Goal: Find contact information: Find contact information

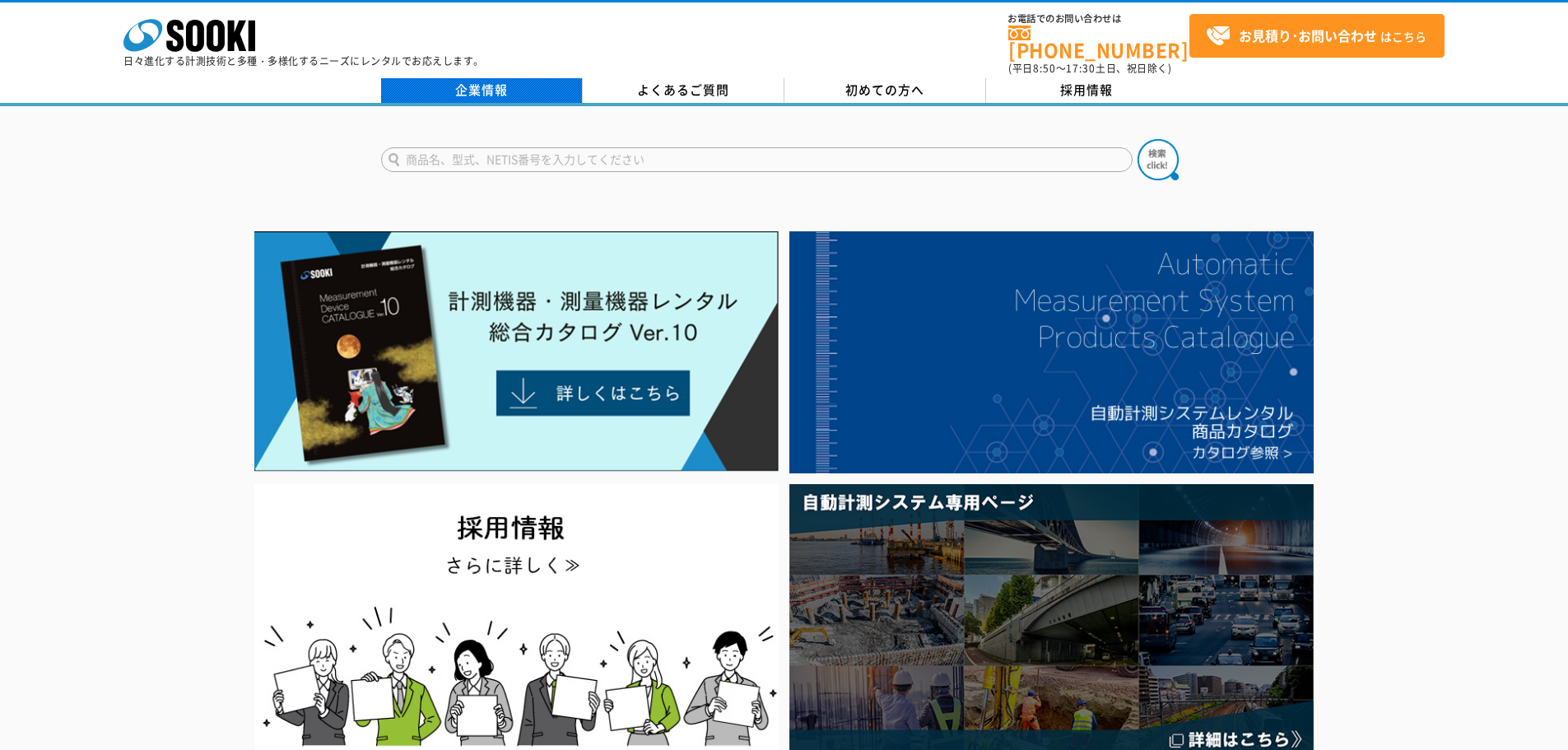
click at [503, 79] on link "企業情報" at bounding box center [481, 90] width 202 height 25
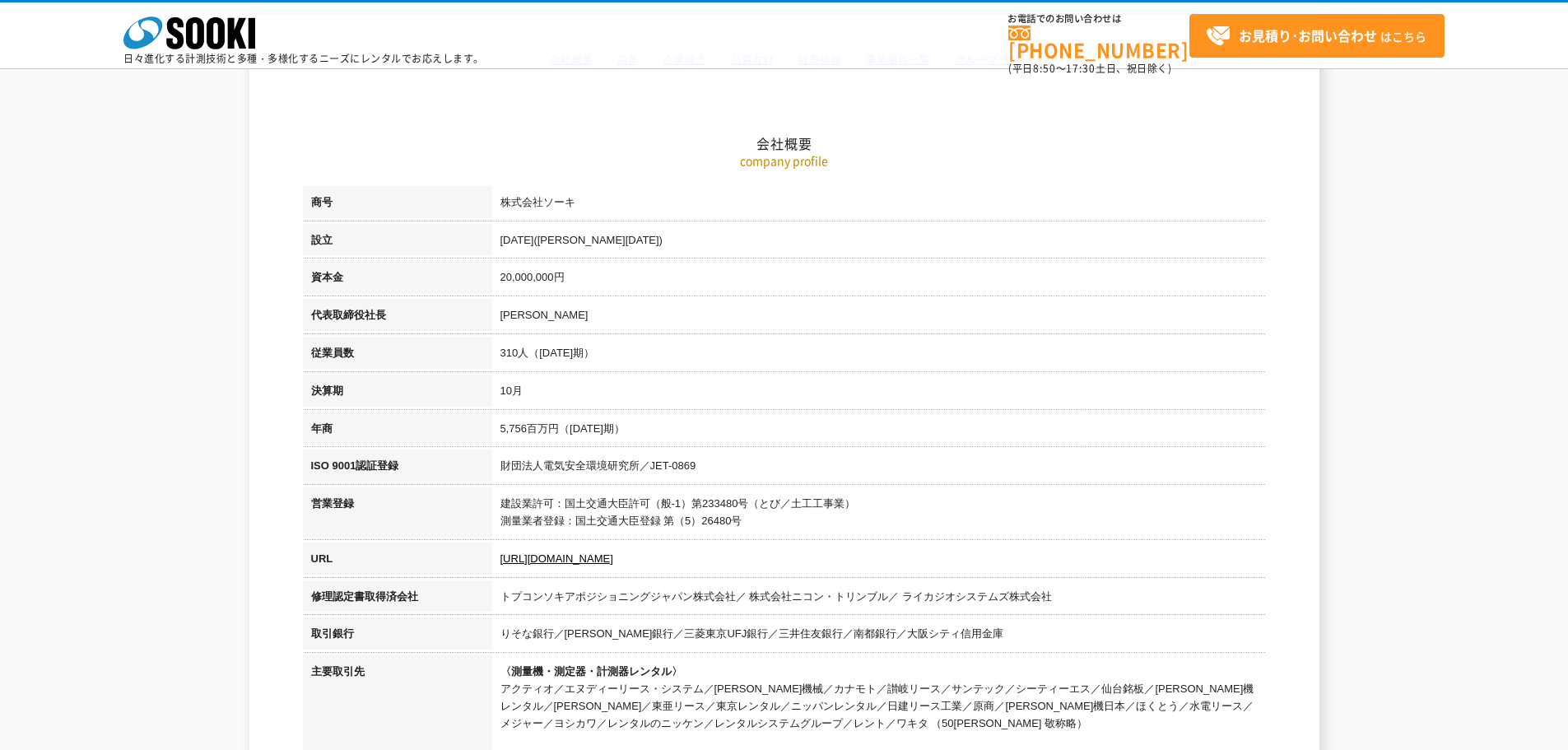
scroll to position [165, 0]
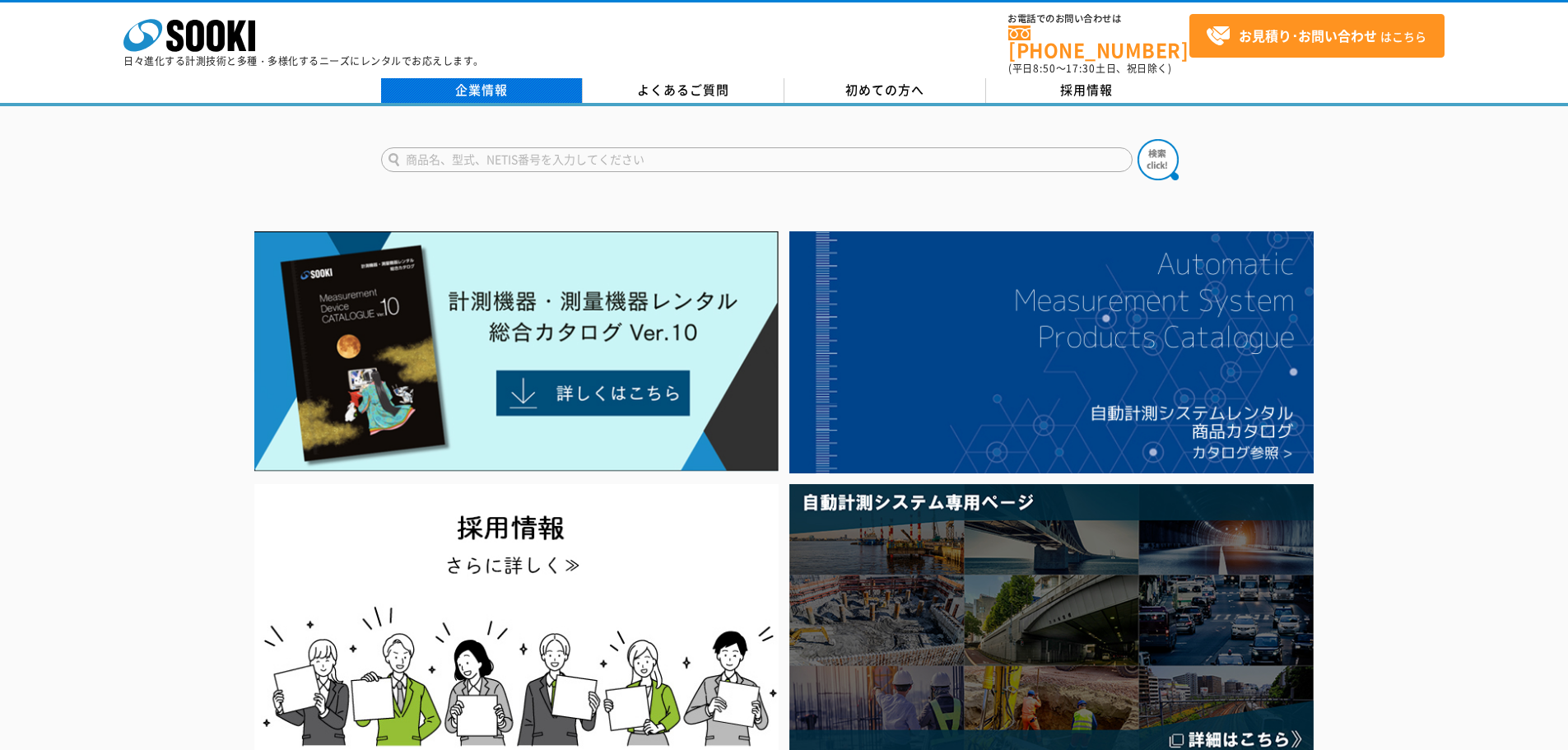
click at [487, 88] on link "企業情報" at bounding box center [481, 90] width 202 height 25
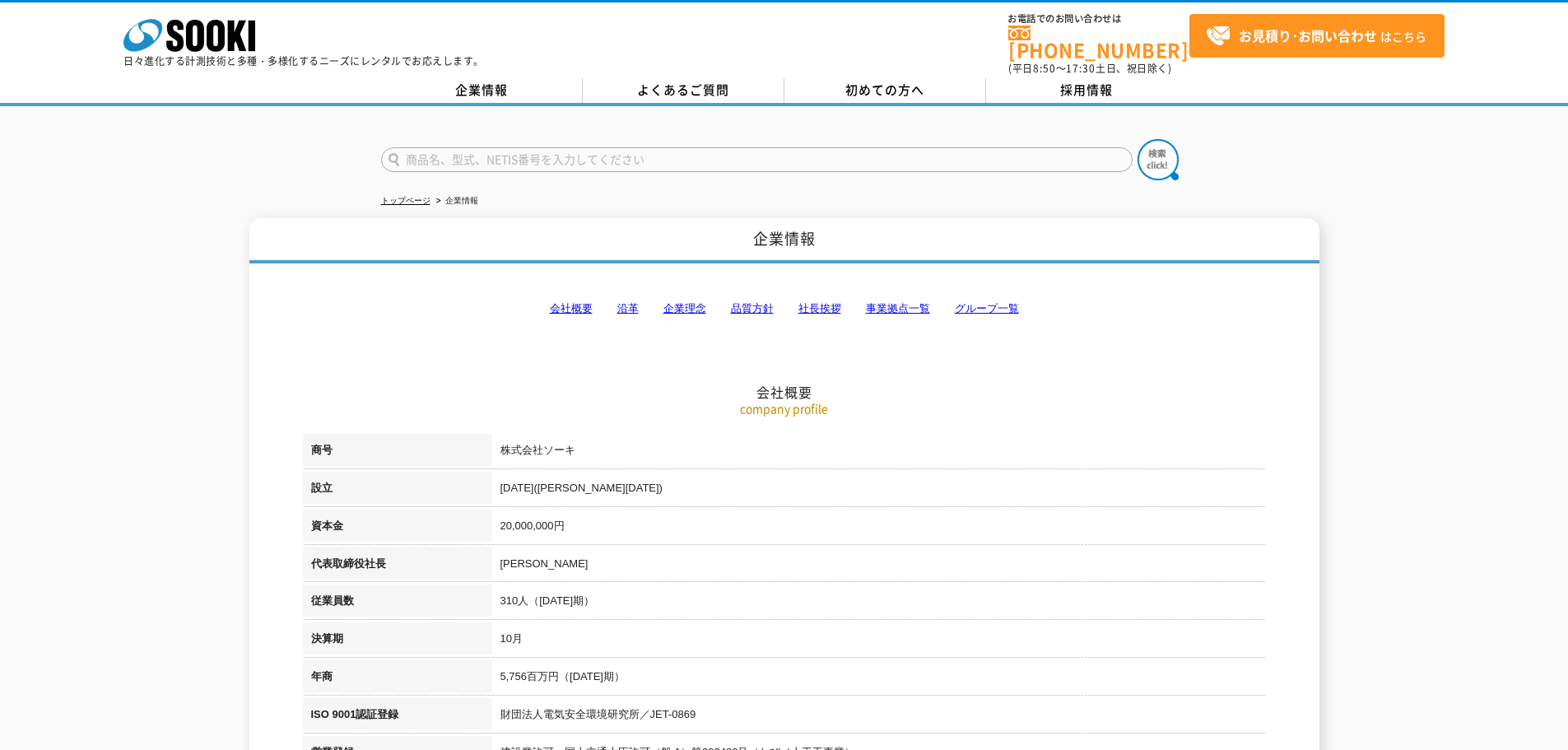
click at [892, 302] on link "事業拠点一覧" at bounding box center [897, 308] width 64 height 12
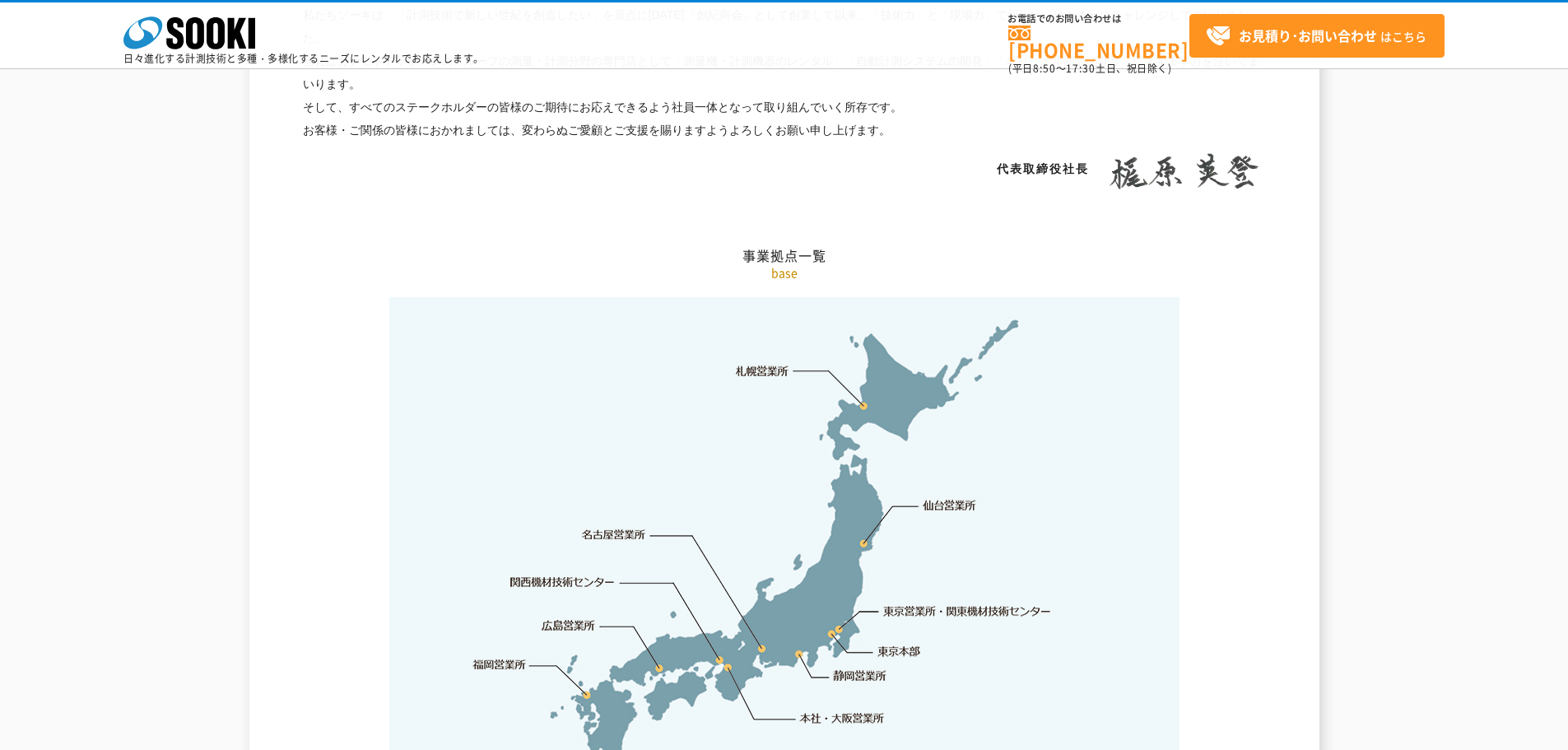
scroll to position [3304, 0]
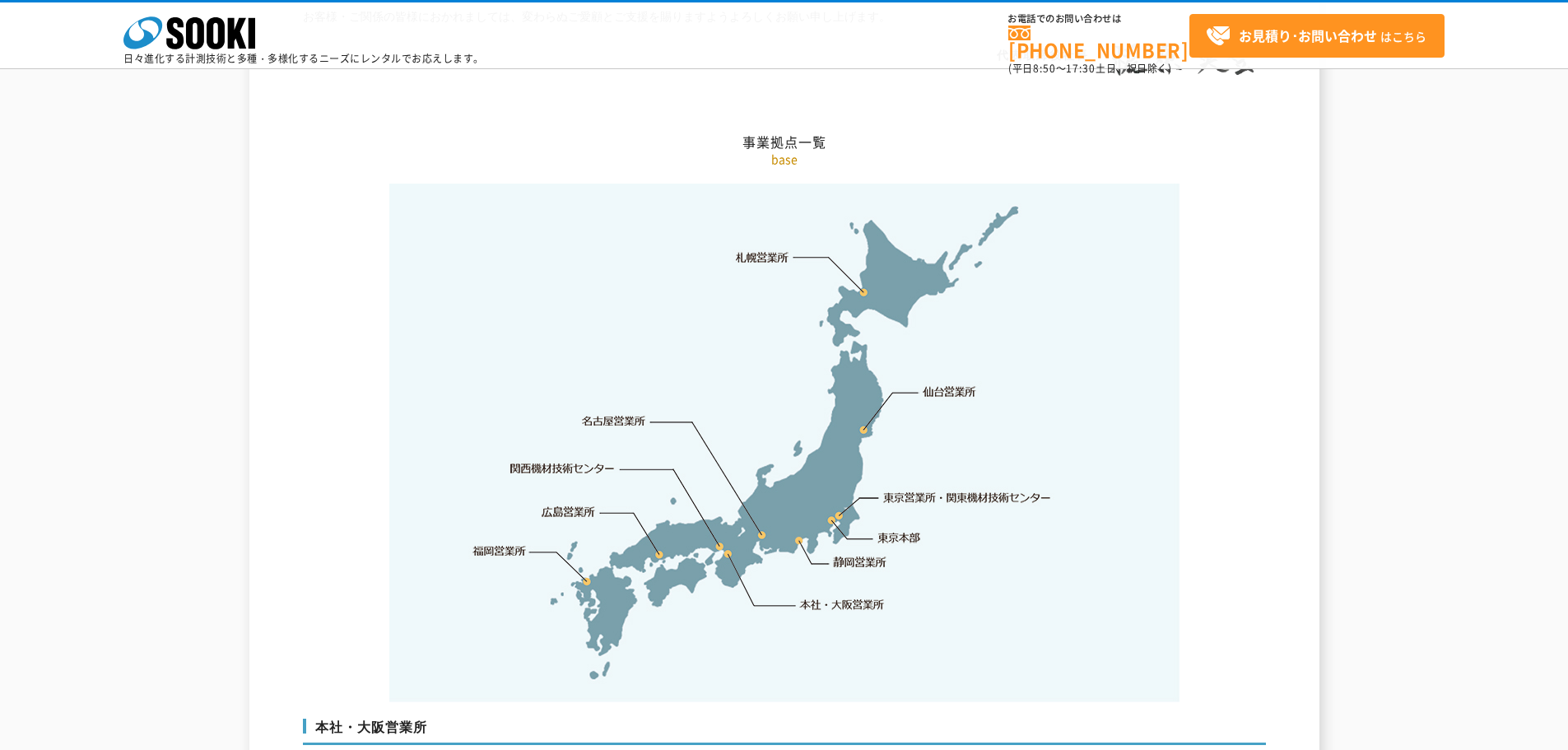
click at [898, 529] on link "東京本部" at bounding box center [900, 538] width 43 height 17
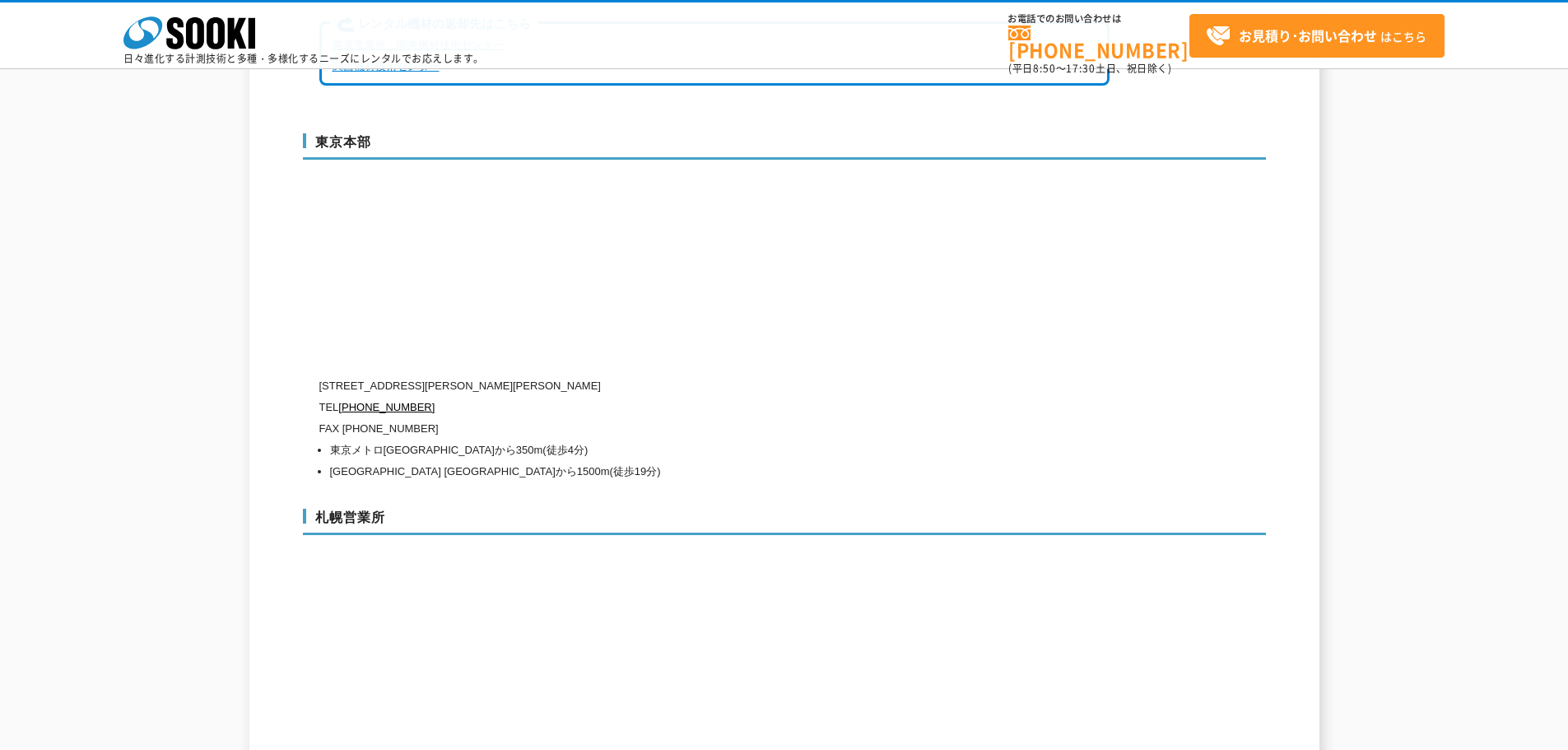
scroll to position [4268, 0]
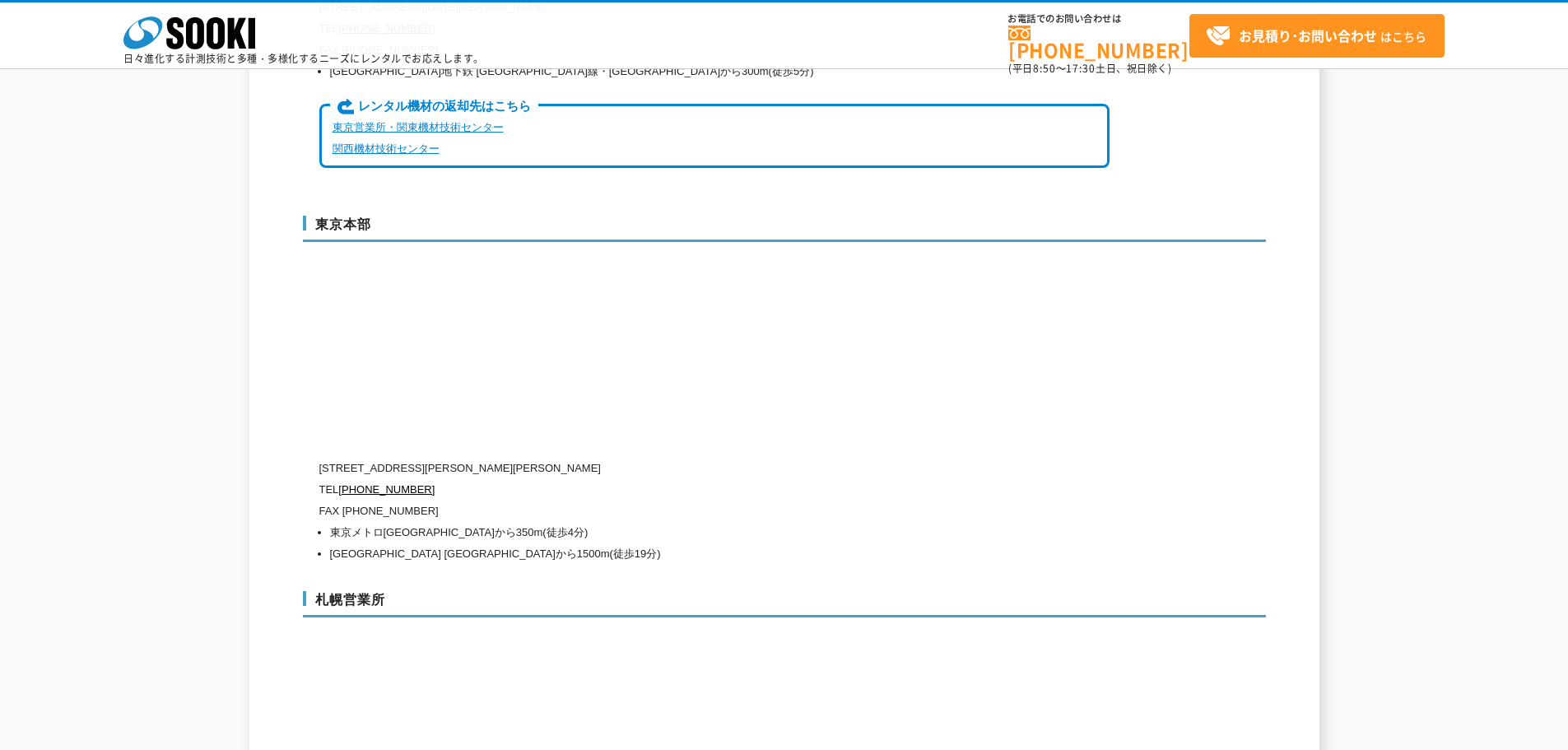
click at [1105, 368] on div "東京本部 〒104-0033 東京都中央区新川1-8-6 秩父ビルディング5階 TEL 0120-856-991 FAX (03)5117-3521 東京メト…" at bounding box center [784, 386] width 963 height 375
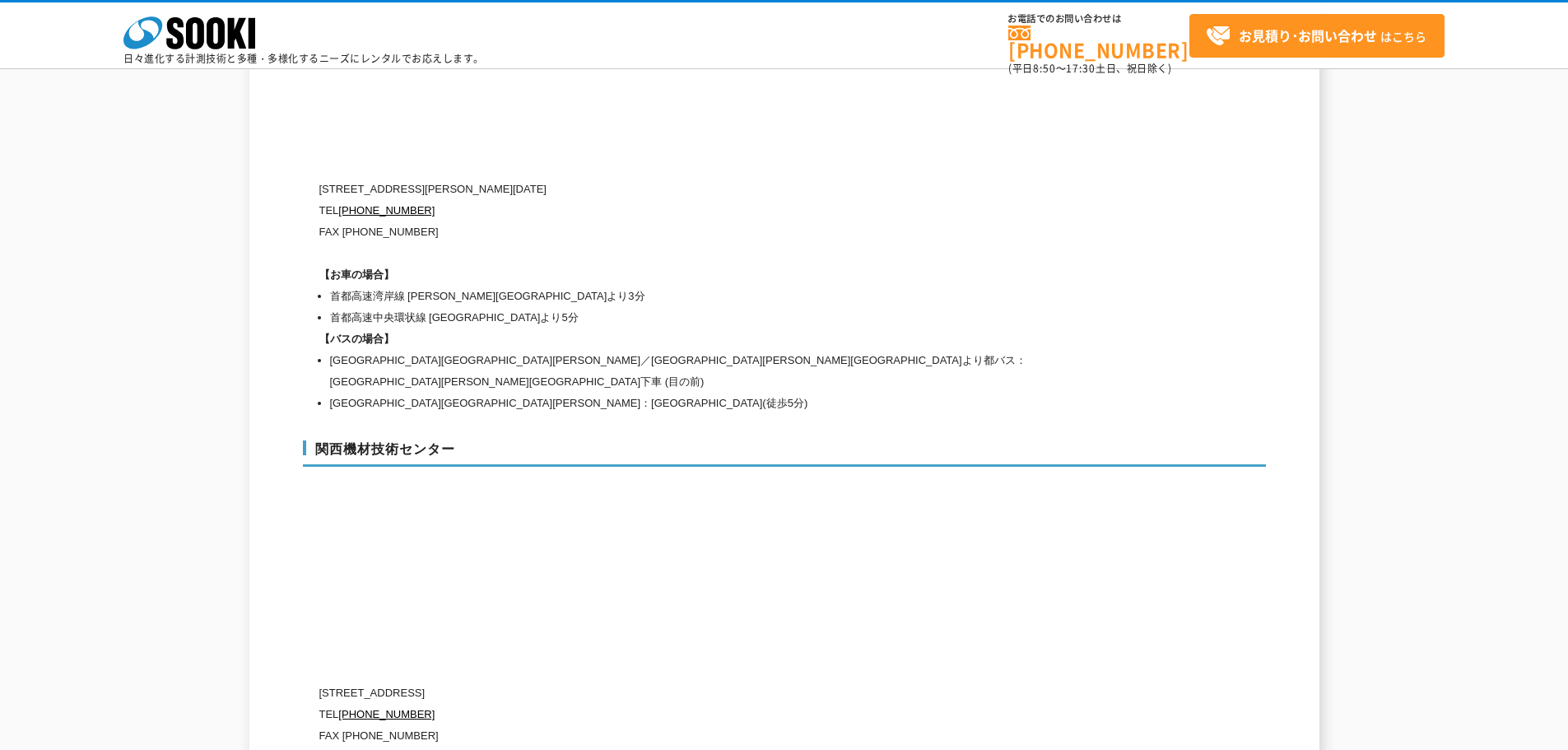
scroll to position [6819, 0]
